Goal: Task Accomplishment & Management: Manage account settings

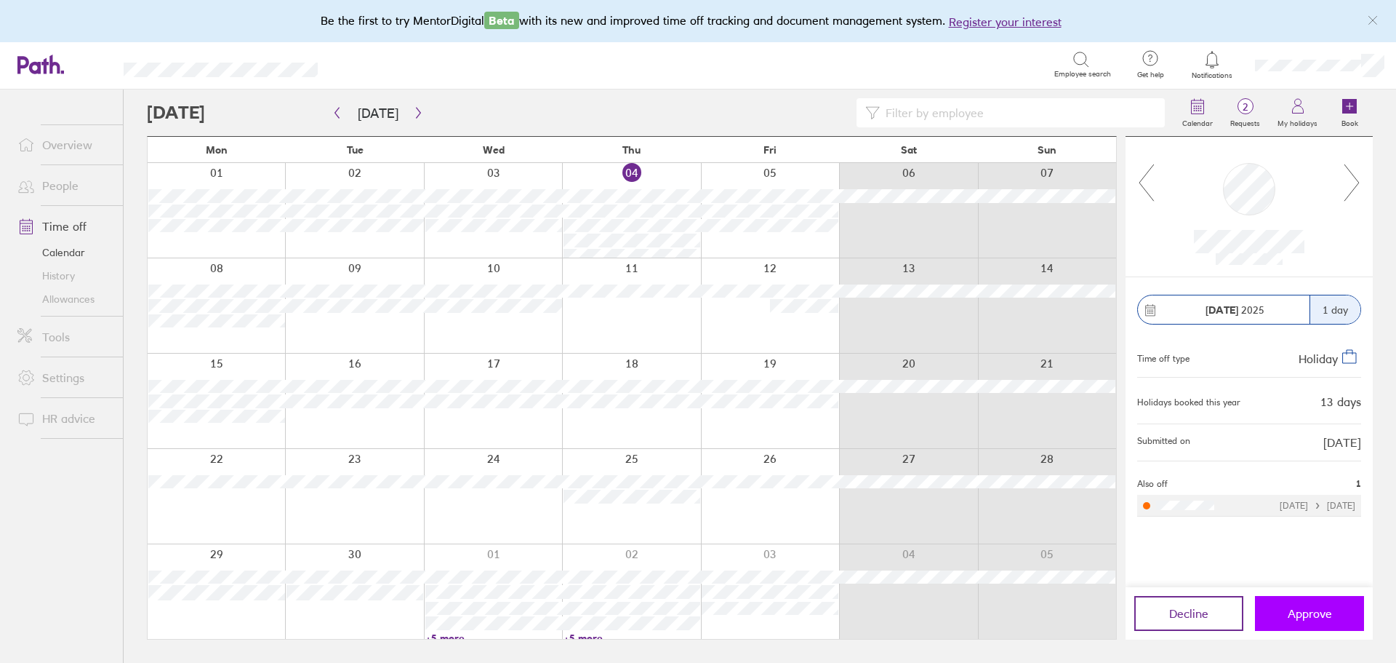
click at [1327, 617] on span "Approve" at bounding box center [1310, 613] width 44 height 13
click at [1330, 609] on span "Approve" at bounding box center [1310, 613] width 44 height 13
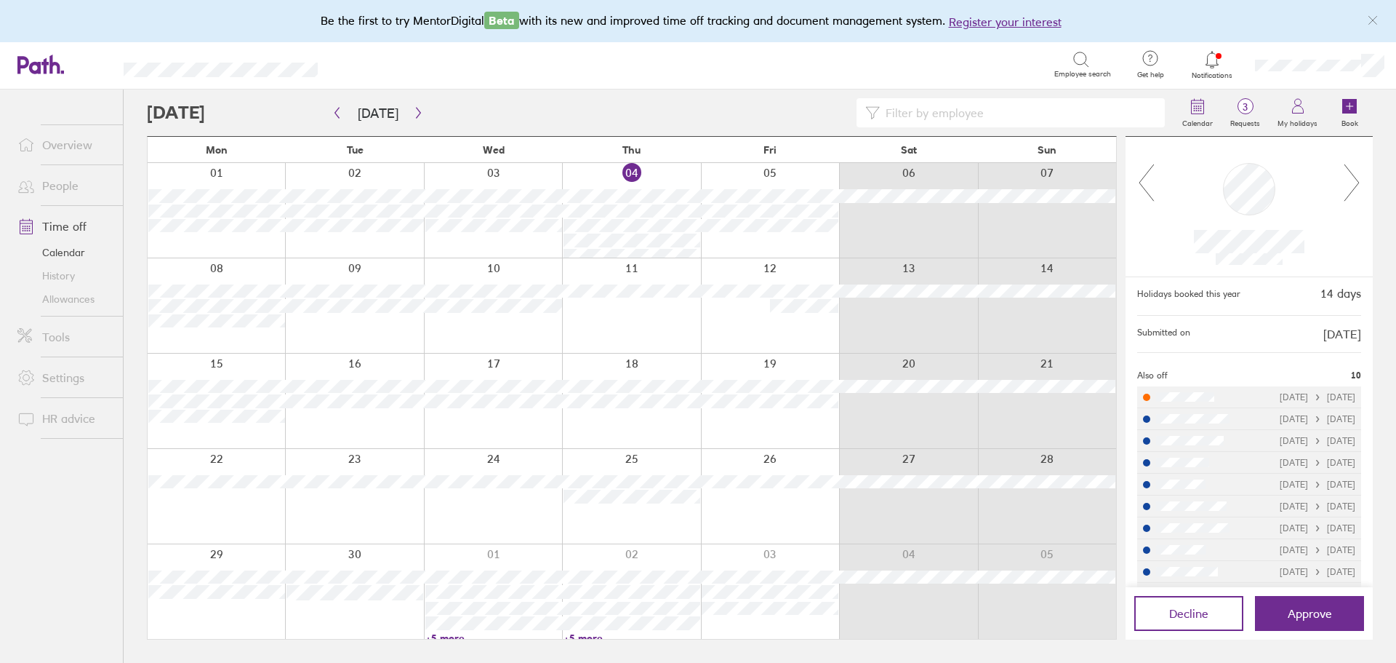
scroll to position [137, 0]
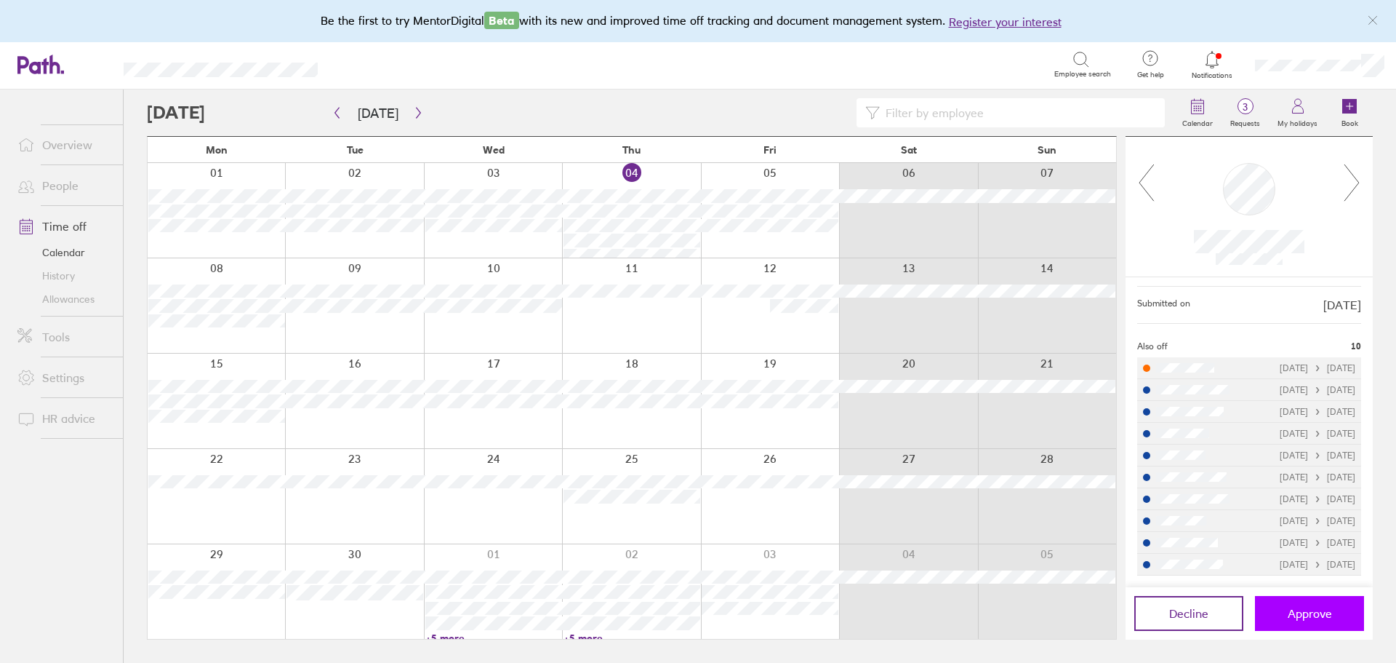
click at [1301, 609] on span "Approve" at bounding box center [1310, 613] width 44 height 13
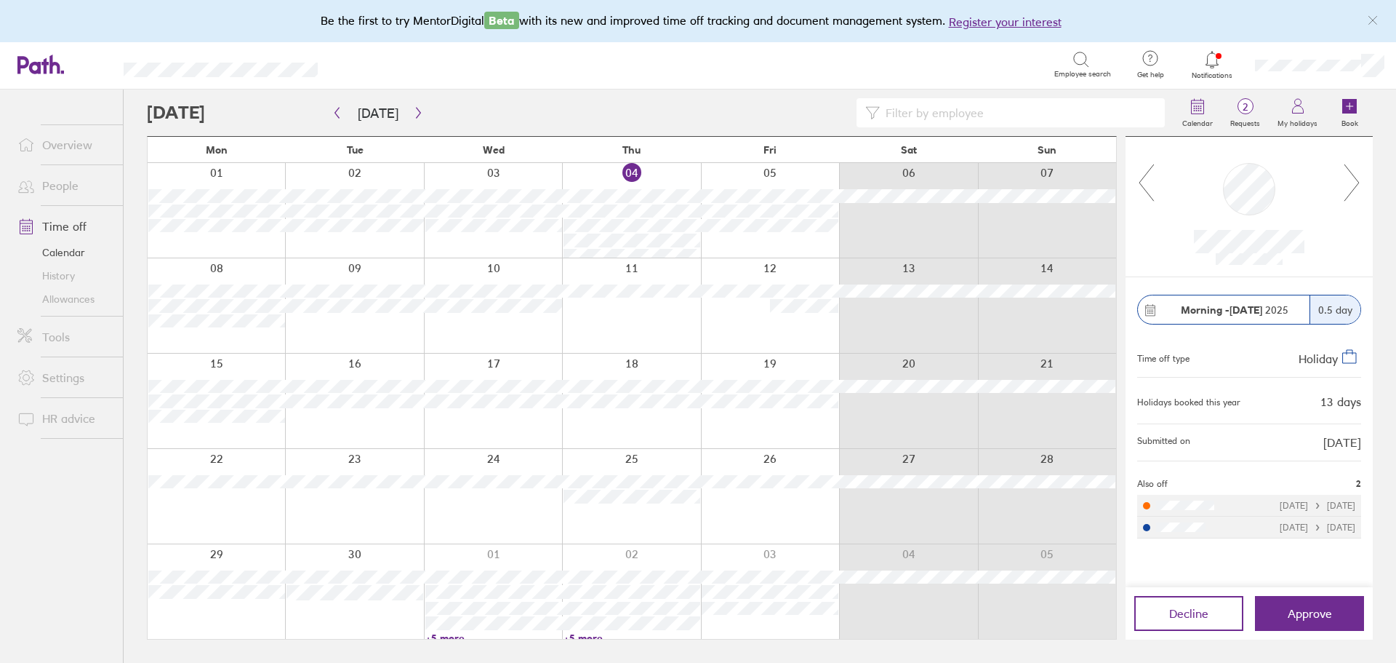
scroll to position [0, 0]
click at [415, 111] on icon "button" at bounding box center [418, 113] width 11 height 12
click at [416, 113] on icon "button" at bounding box center [418, 113] width 4 height 11
click at [1290, 590] on div "Decline Approve" at bounding box center [1249, 613] width 247 height 52
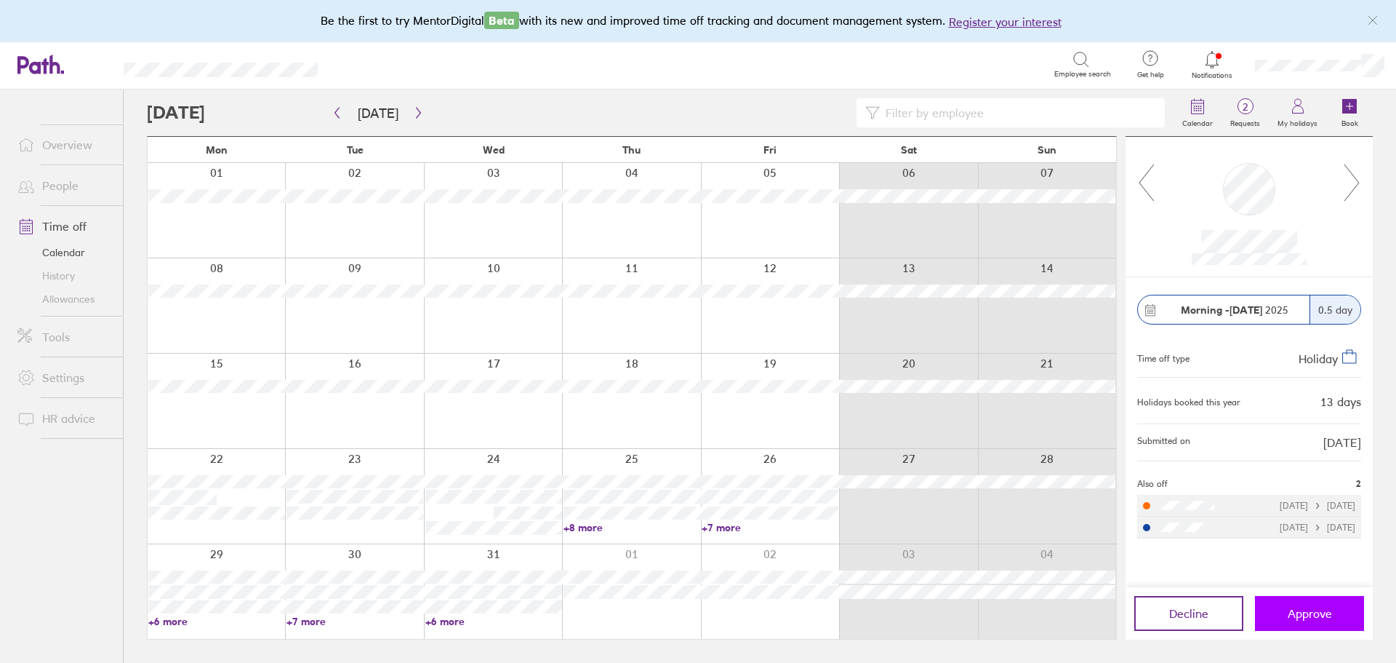
click at [1295, 615] on span "Approve" at bounding box center [1310, 613] width 44 height 13
click at [1287, 612] on button "Approve" at bounding box center [1309, 613] width 109 height 35
